Goal: Task Accomplishment & Management: Complete application form

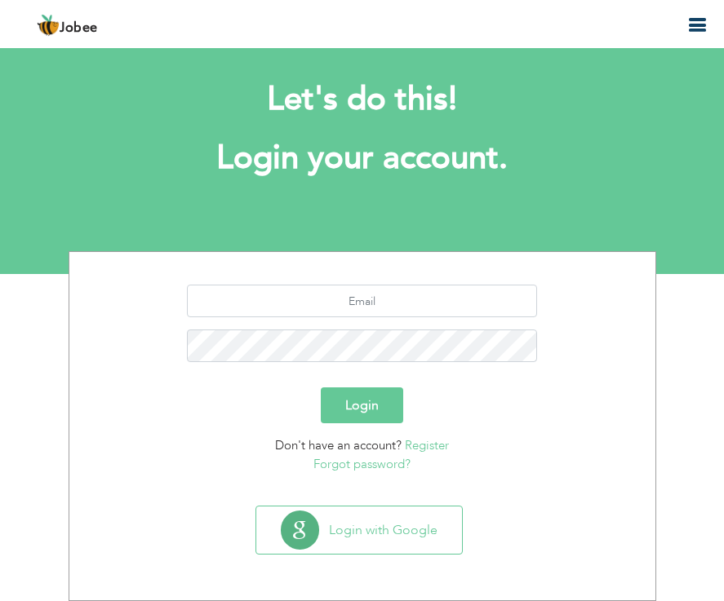
scroll to position [18, 0]
click at [433, 450] on link "Register" at bounding box center [427, 445] width 44 height 16
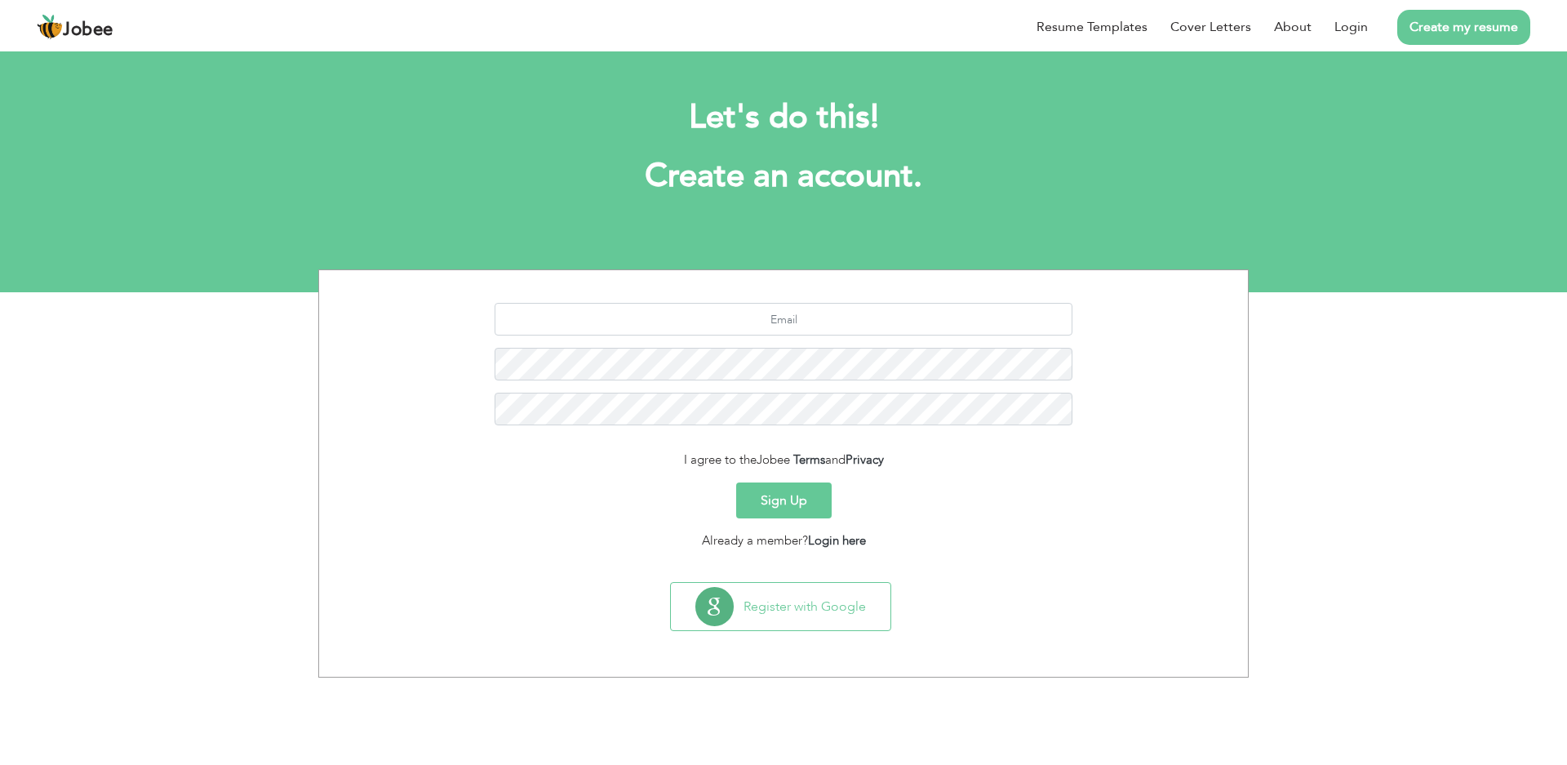
click at [723, 24] on link "Create my resume" at bounding box center [1463, 27] width 133 height 35
click at [723, 26] on link "Create my resume" at bounding box center [1463, 27] width 133 height 35
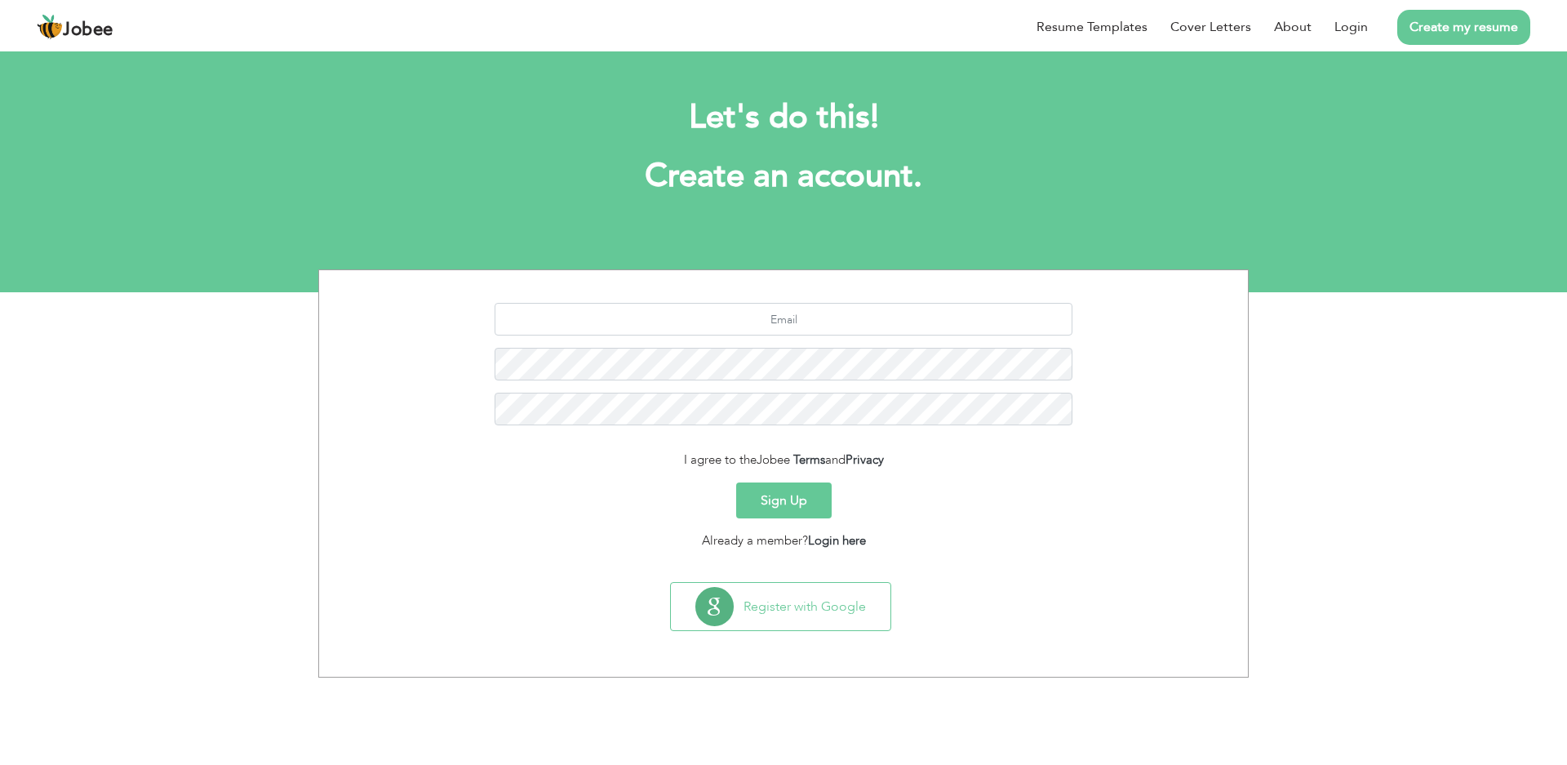
click at [723, 27] on link "Create my resume" at bounding box center [1463, 27] width 133 height 35
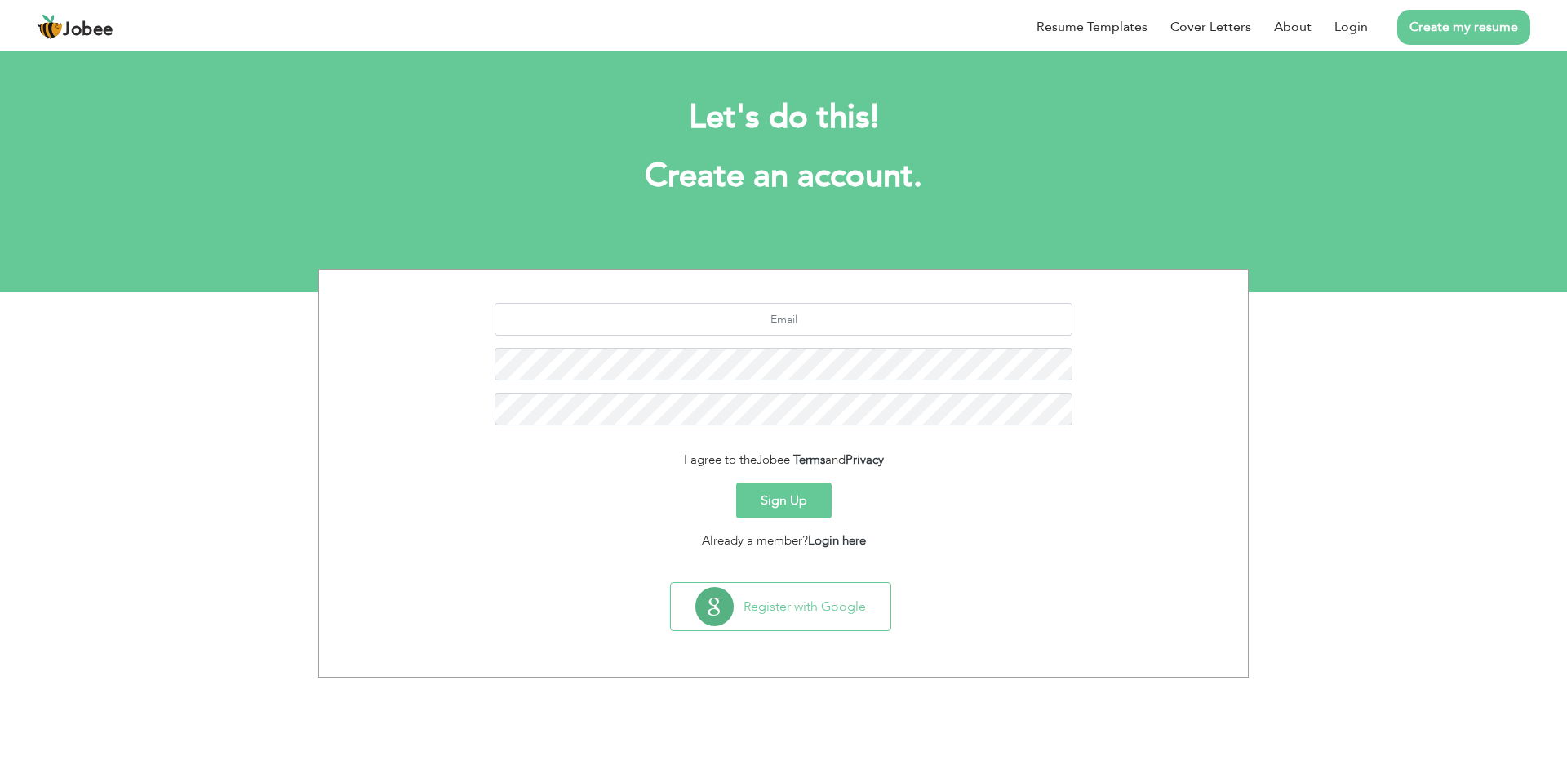
click at [723, 27] on link "Create my resume" at bounding box center [1463, 27] width 133 height 35
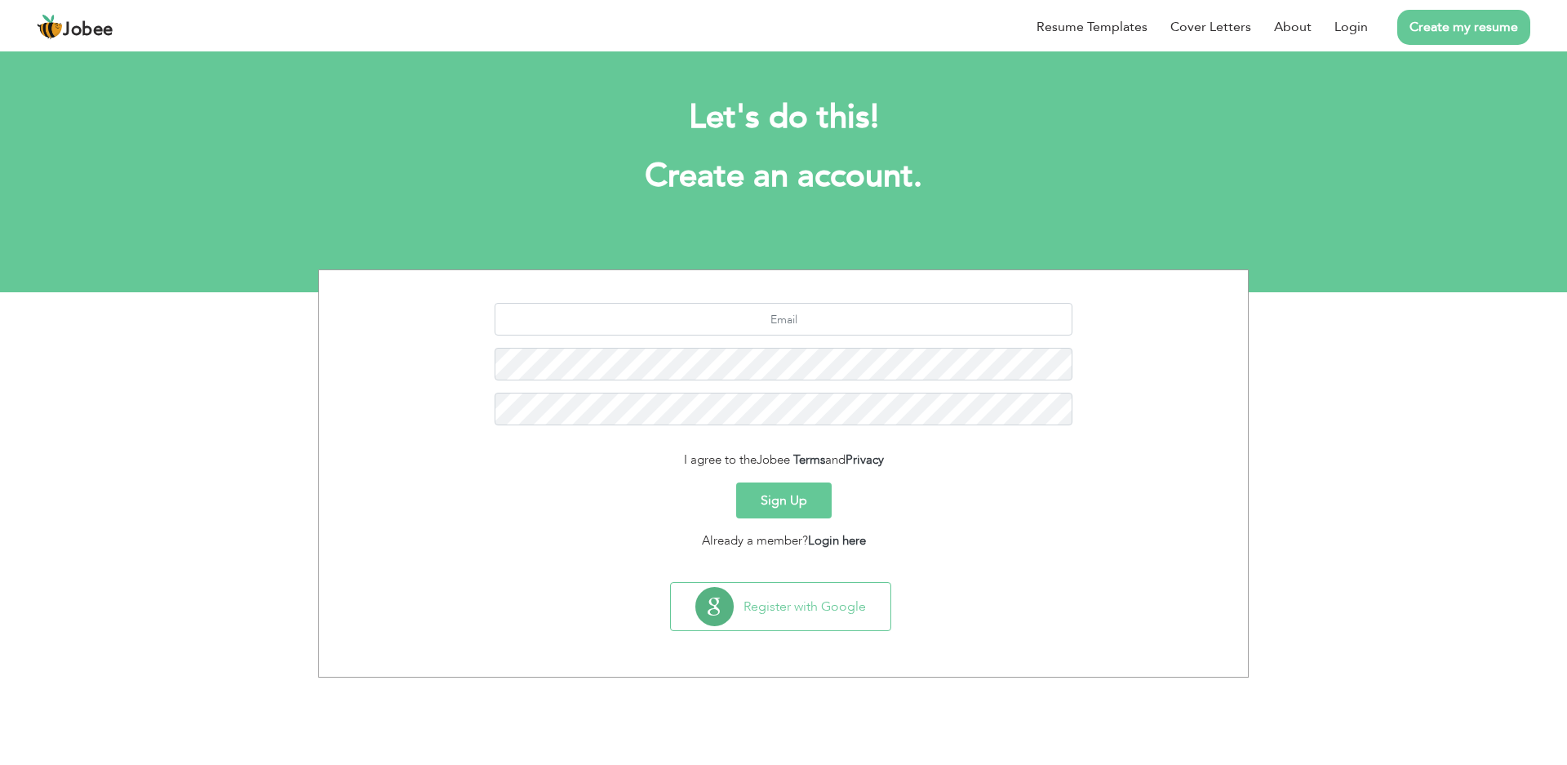
click at [723, 22] on link "Create my resume" at bounding box center [1463, 27] width 133 height 35
click at [723, 504] on button "Sign Up" at bounding box center [783, 500] width 95 height 36
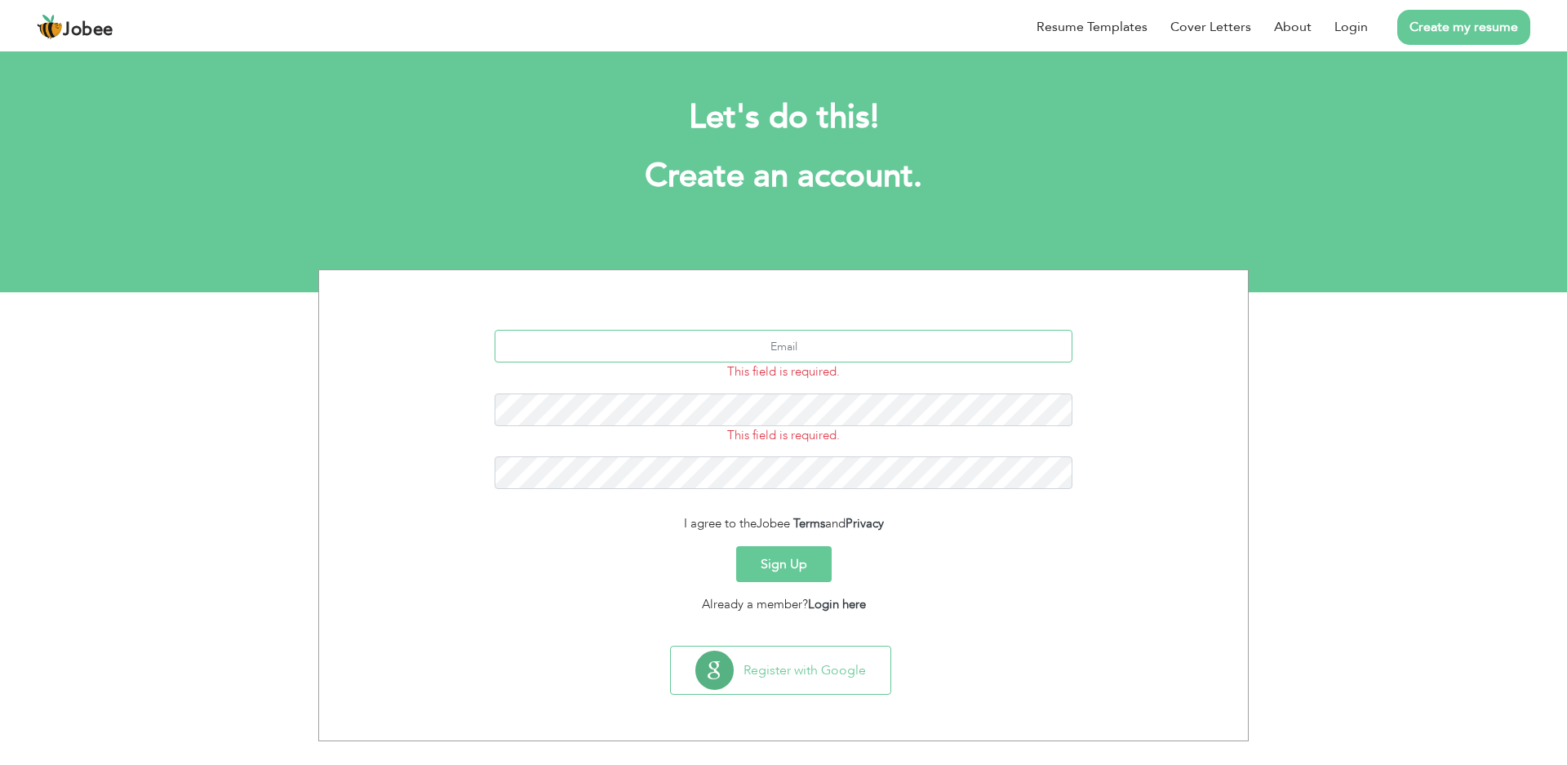
click at [790, 344] on input "text" at bounding box center [784, 346] width 579 height 33
